Goal: Information Seeking & Learning: Learn about a topic

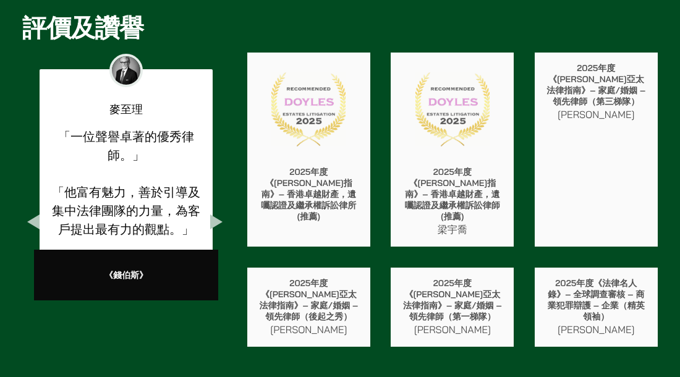
scroll to position [2473, 0]
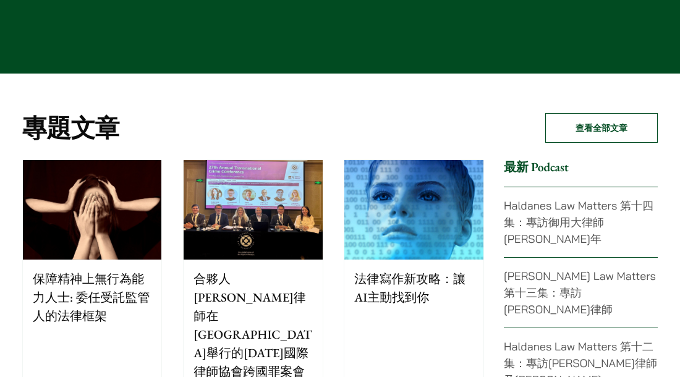
click at [126, 270] on p "保障精神上無行為能力人士: 委任受託監管人的法律框架" at bounding box center [92, 298] width 119 height 56
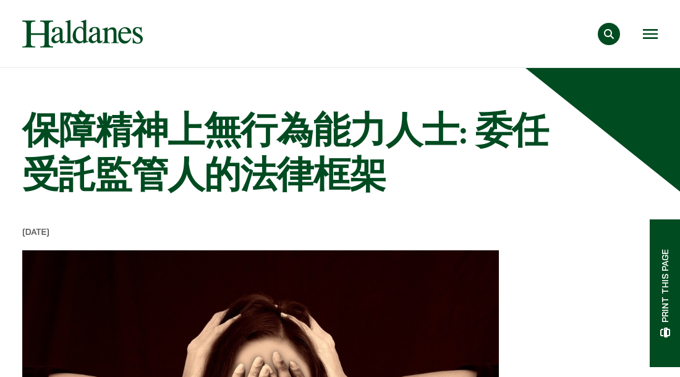
scroll to position [788, 0]
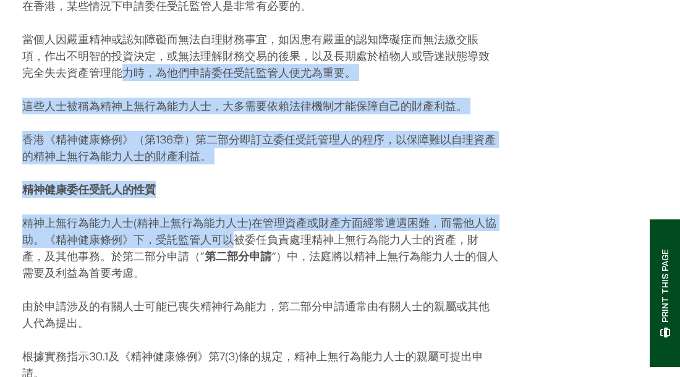
drag, startPoint x: 226, startPoint y: 242, endPoint x: 232, endPoint y: 237, distance: 7.9
click at [229, 243] on div "25/07/2025 面對失去精神行為能力的摯親，對相關人士而言往往是極具情感挑戰性又複雜的處境。 保障親人的福祉及權益，需經過審慎規劃及具法律遠見的考量。 …" at bounding box center [260, 361] width 477 height 1844
click at [261, 123] on div "25/07/2025 面對失去精神行為能力的摯親，對相關人士而言往往是極具情感挑戰性又複雜的處境。 保障親人的福祉及權益，需經過審慎規劃及具法律遠見的考量。 …" at bounding box center [260, 361] width 477 height 1844
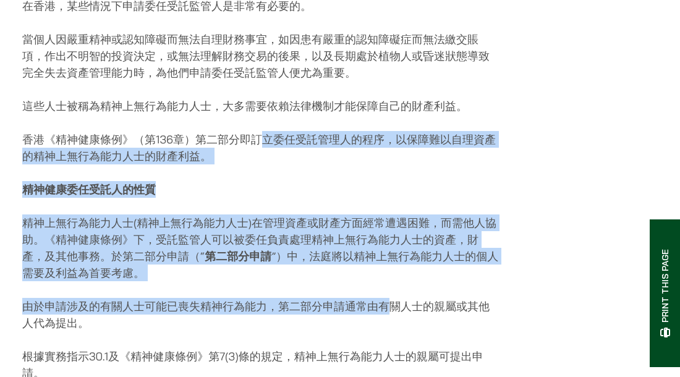
click at [384, 290] on div "25/07/2025 面對失去精神行為能力的摯親，對相關人士而言往往是極具情感挑戰性又複雜的處境。 保障親人的福祉及權益，需經過審慎規劃及具法律遠見的考量。 …" at bounding box center [260, 361] width 477 height 1844
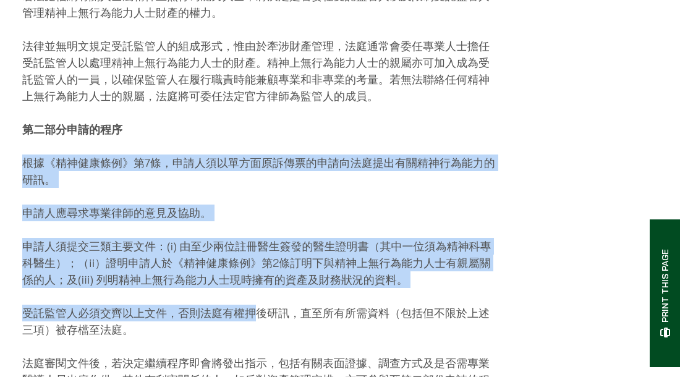
drag, startPoint x: 200, startPoint y: 124, endPoint x: 258, endPoint y: 305, distance: 190.4
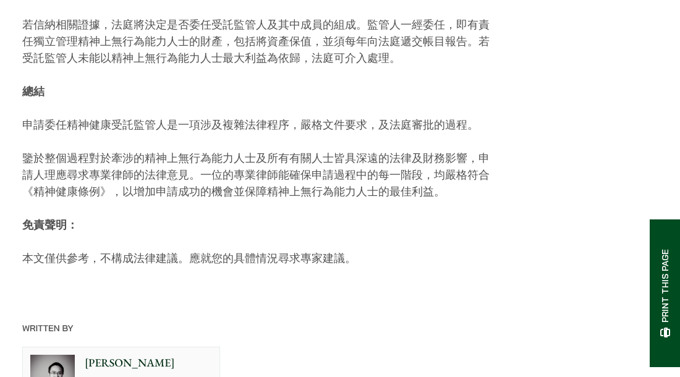
scroll to position [1826, 0]
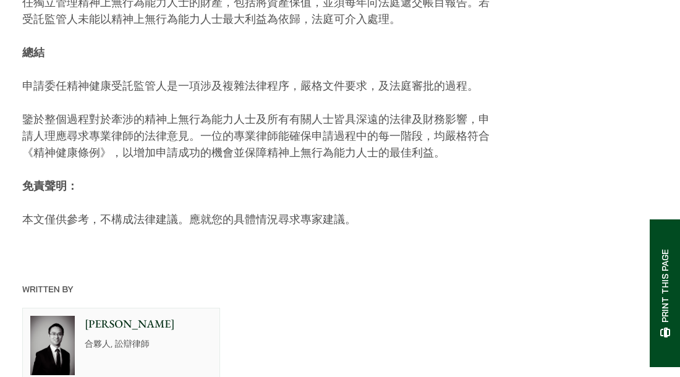
drag, startPoint x: 72, startPoint y: 53, endPoint x: 434, endPoint y: 100, distance: 364.6
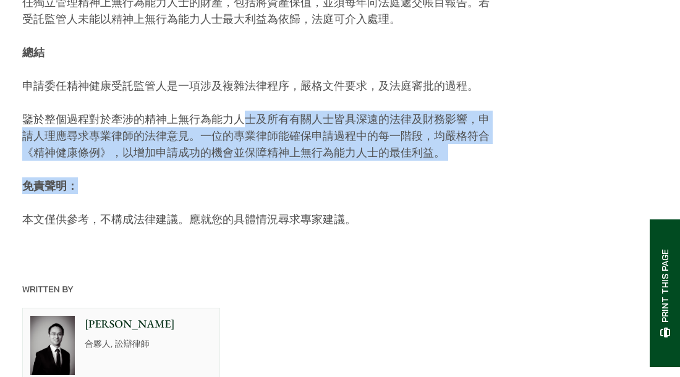
drag, startPoint x: 284, startPoint y: 168, endPoint x: 313, endPoint y: 180, distance: 31.3
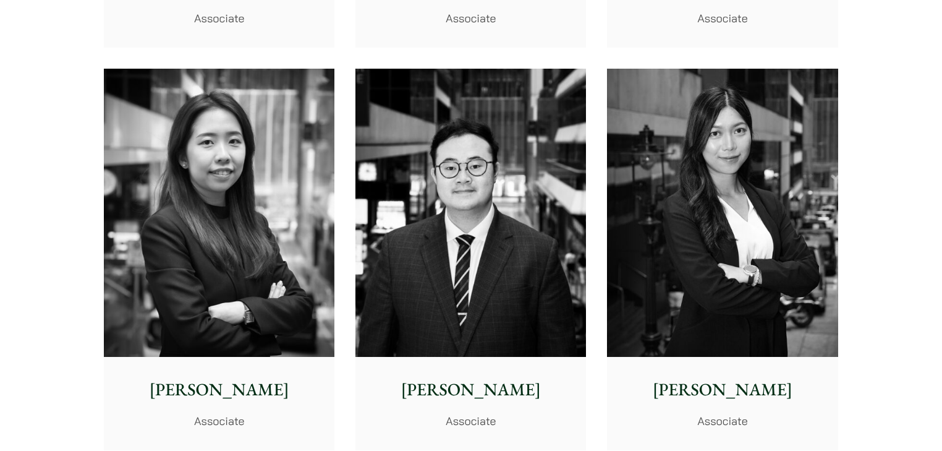
scroll to position [4847, 0]
